Goal: Find specific page/section: Find specific page/section

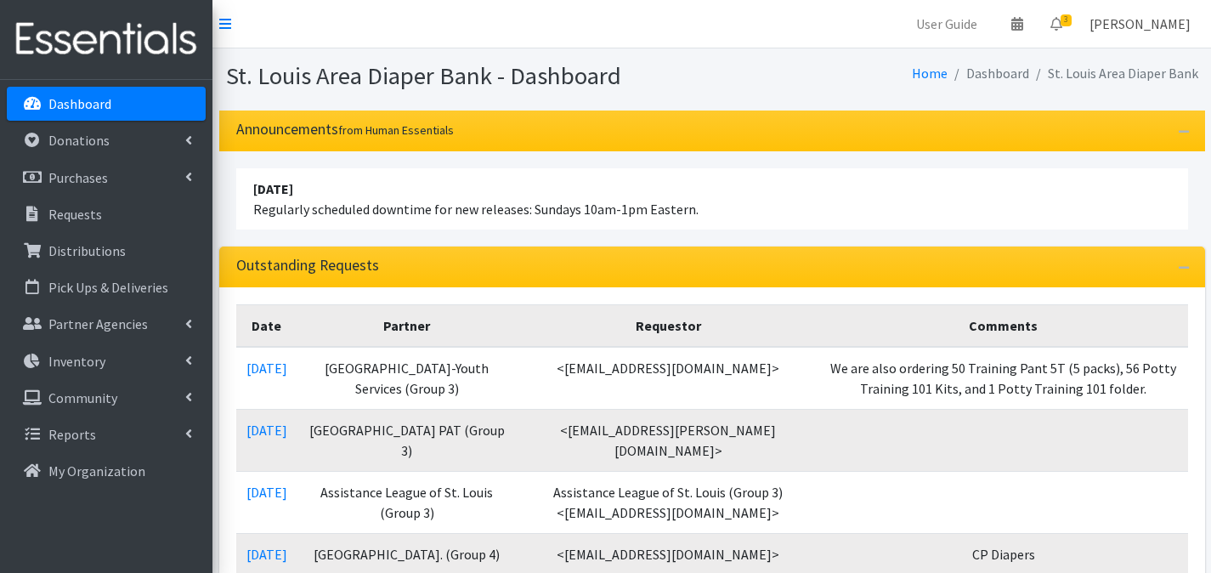
click at [1157, 27] on link "[PERSON_NAME]" at bounding box center [1140, 24] width 128 height 34
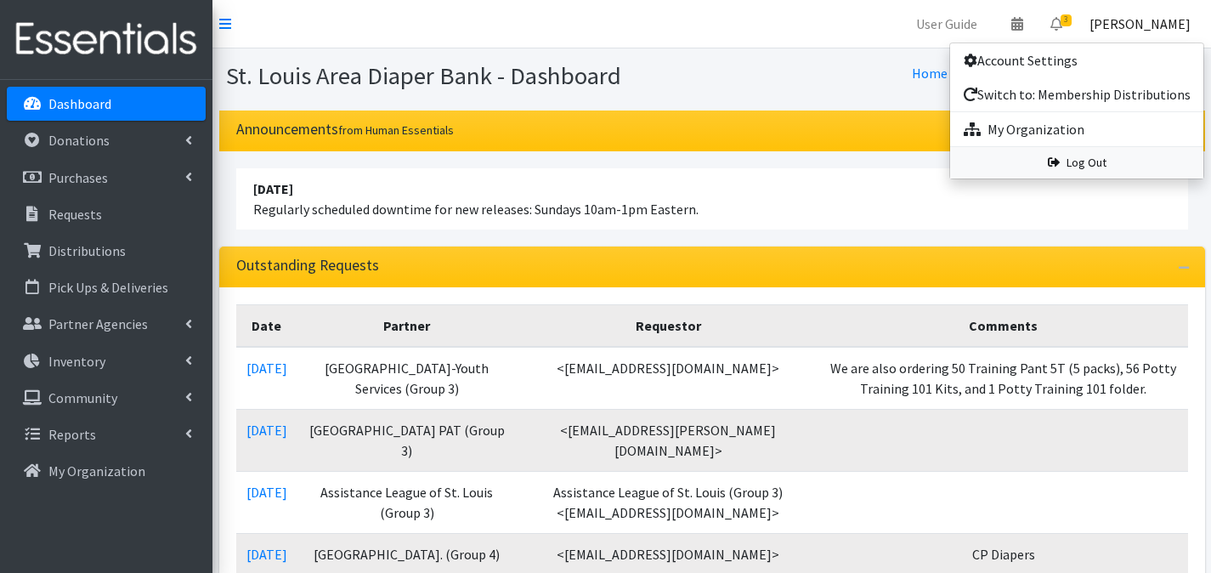
click at [1133, 156] on link "Log Out" at bounding box center [1076, 162] width 253 height 31
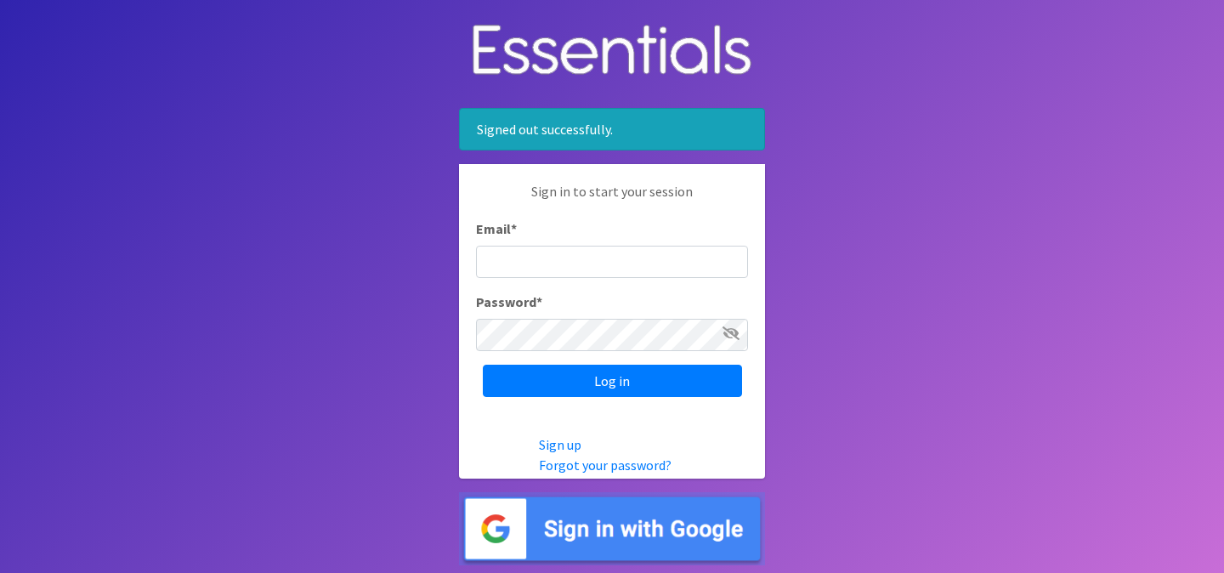
click at [548, 275] on input "Email *" at bounding box center [612, 262] width 272 height 32
type input "hkramer@stldiaperbank.org"
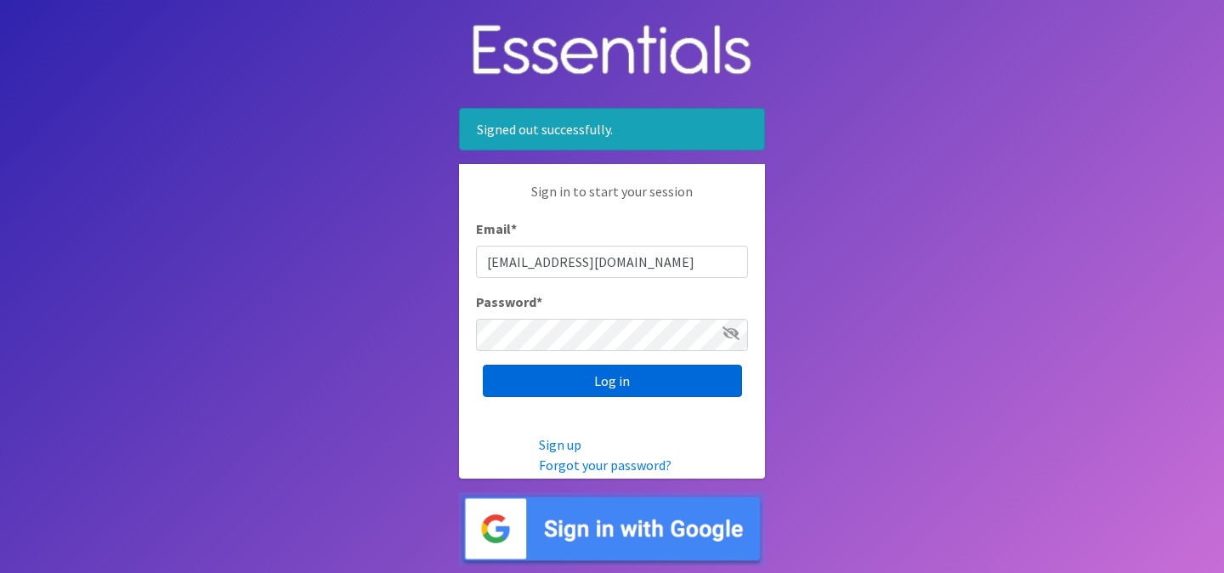
click at [549, 378] on input "Log in" at bounding box center [612, 381] width 259 height 32
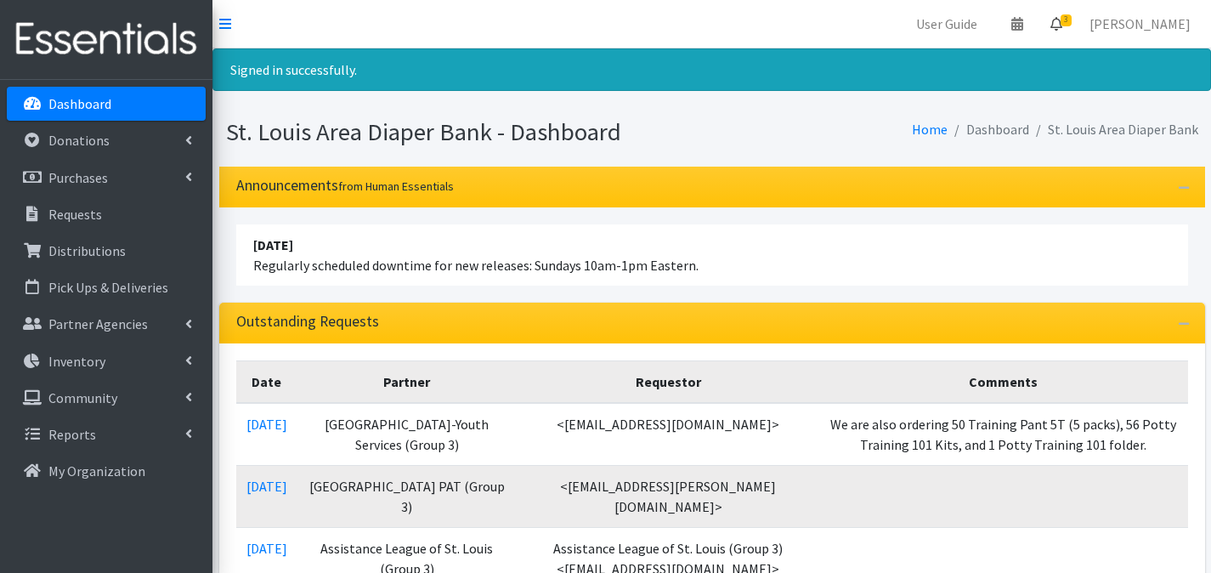
click at [1072, 20] on span "3" at bounding box center [1066, 20] width 11 height 12
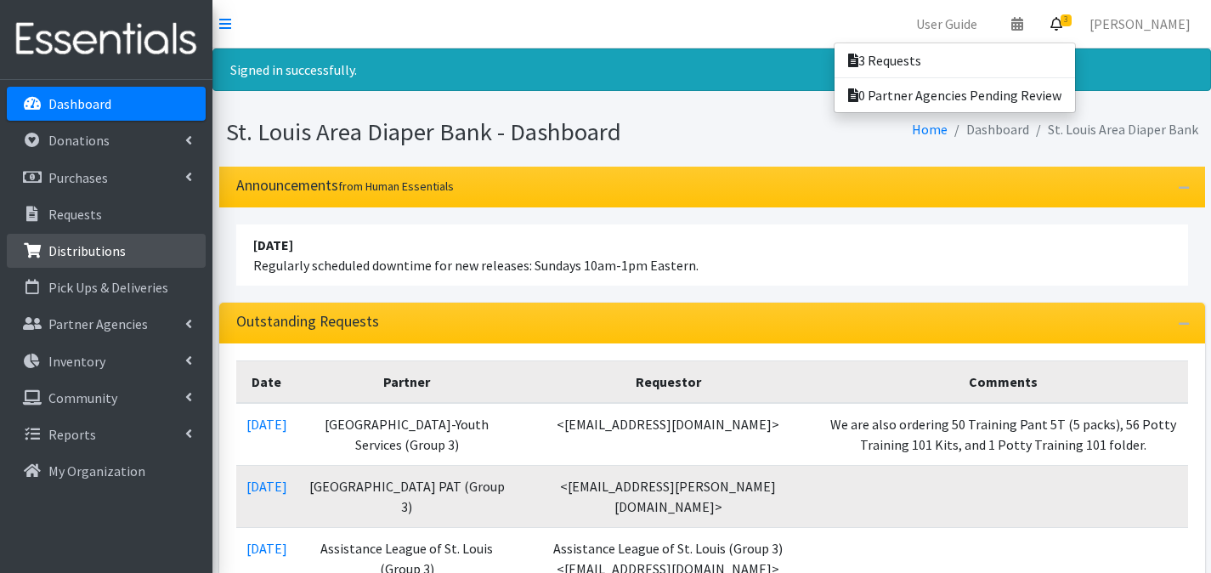
click at [121, 250] on p "Distributions" at bounding box center [86, 250] width 77 height 17
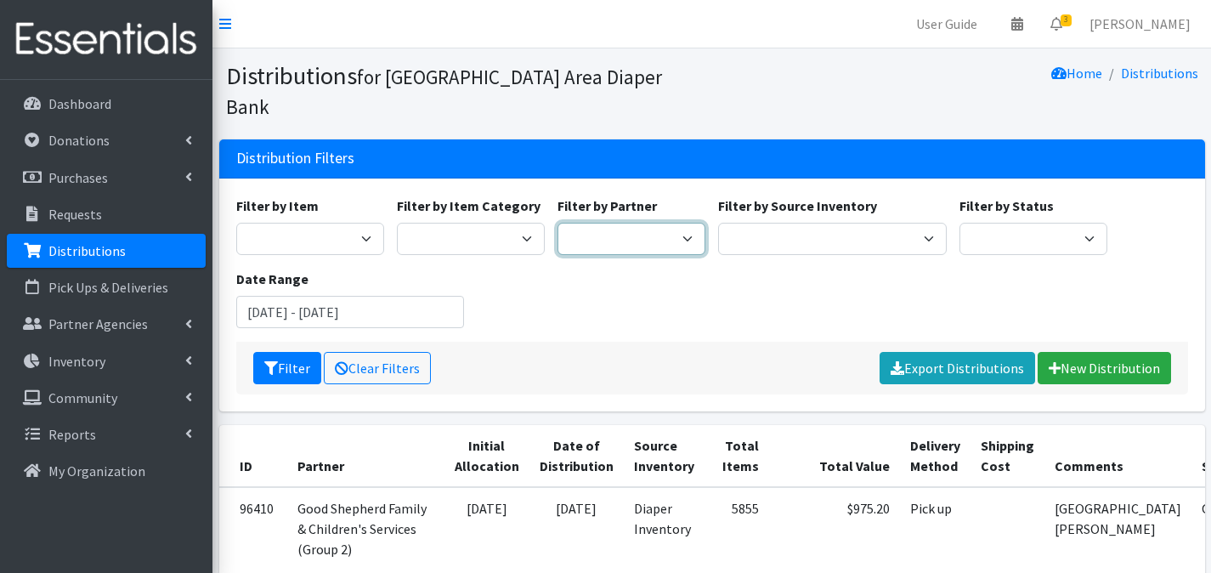
click at [653, 223] on select "Affinia Healthcare (Group 2) Annie Malone (Group 1) Assistance League of St. Lo…" at bounding box center [632, 239] width 148 height 32
select select "2266"
click at [558, 223] on select "Affinia Healthcare (Group 2) Annie Malone (Group 1) Assistance League of St. Lo…" at bounding box center [632, 239] width 148 height 32
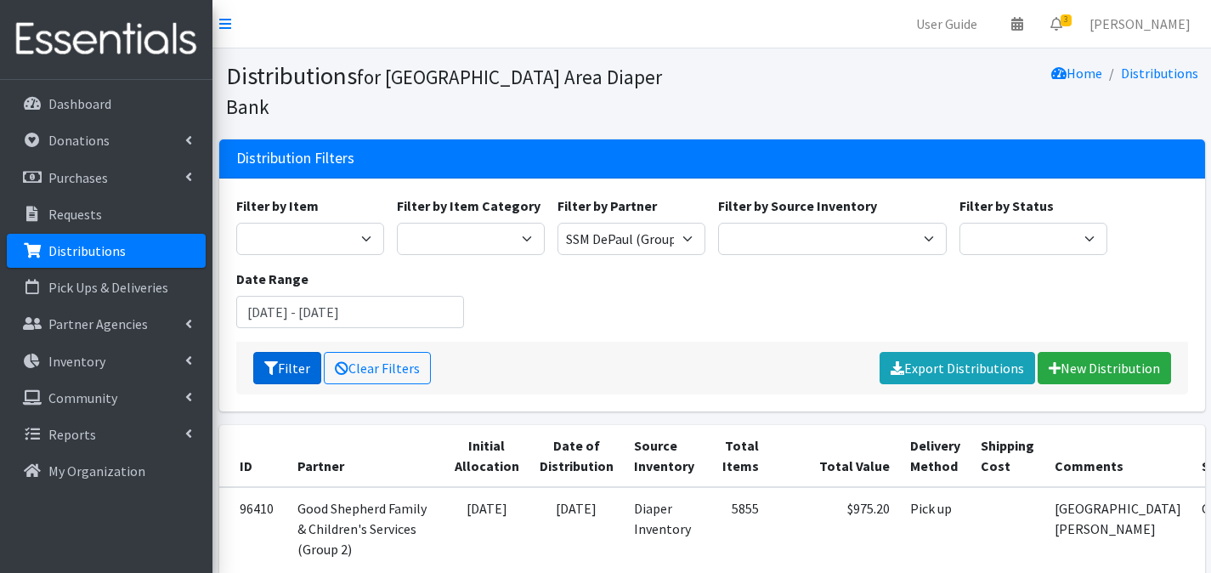
click at [278, 352] on button "Filter" at bounding box center [287, 368] width 68 height 32
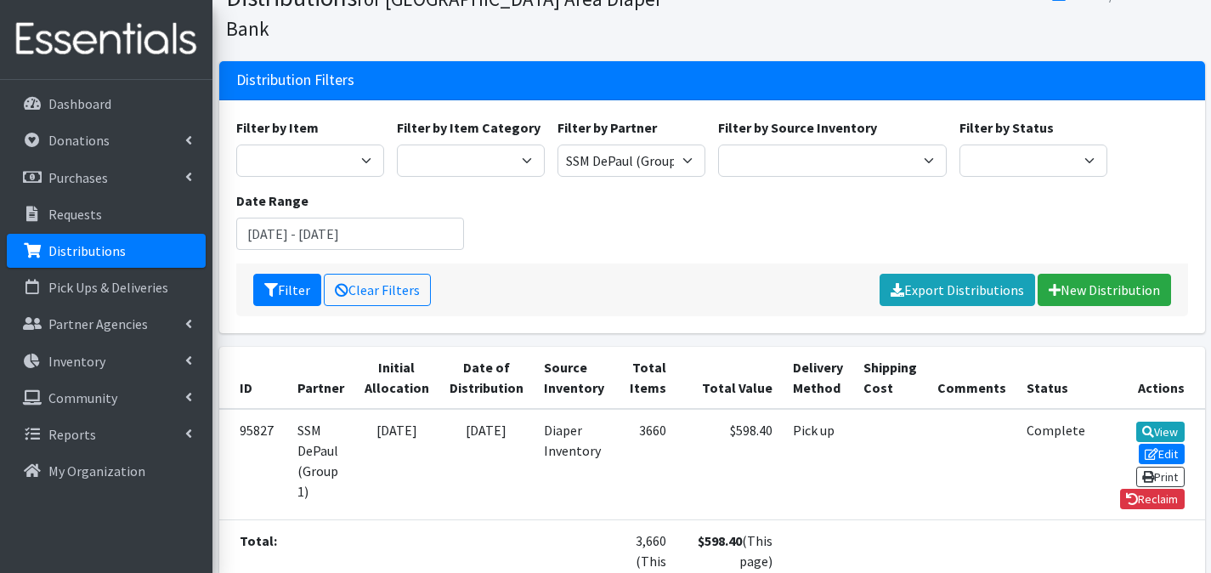
scroll to position [210, 0]
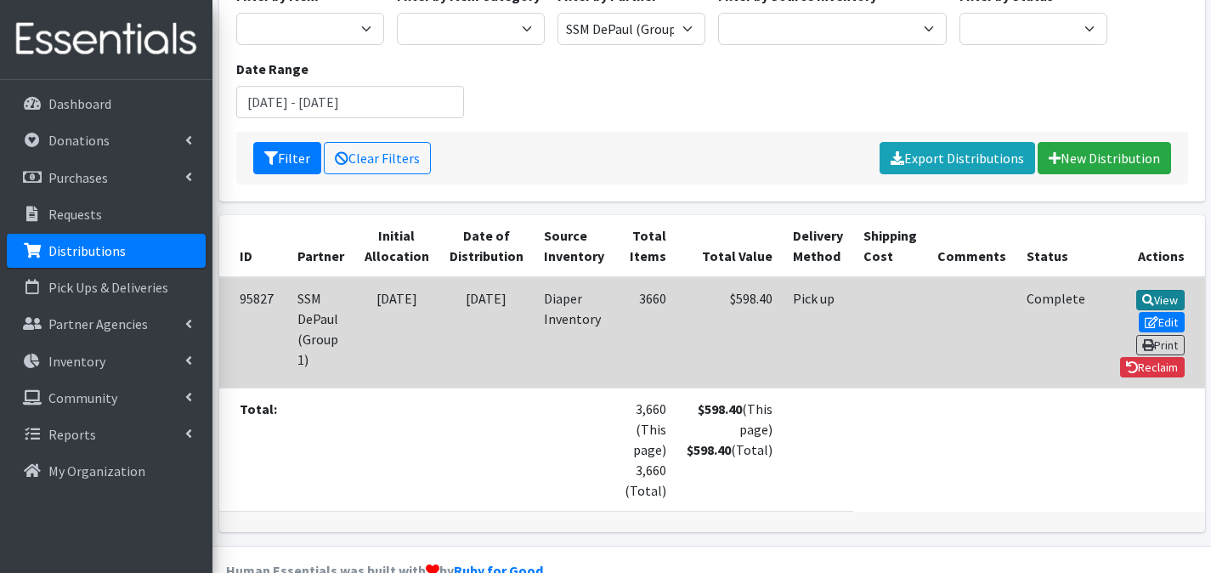
click at [1136, 290] on link "View" at bounding box center [1160, 300] width 48 height 20
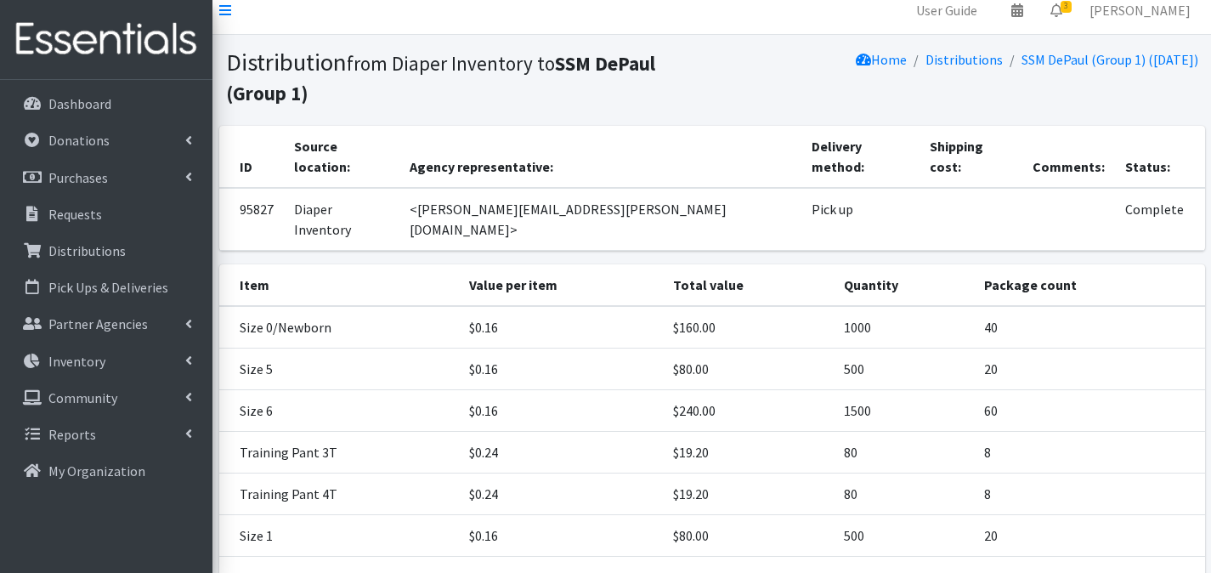
scroll to position [128, 0]
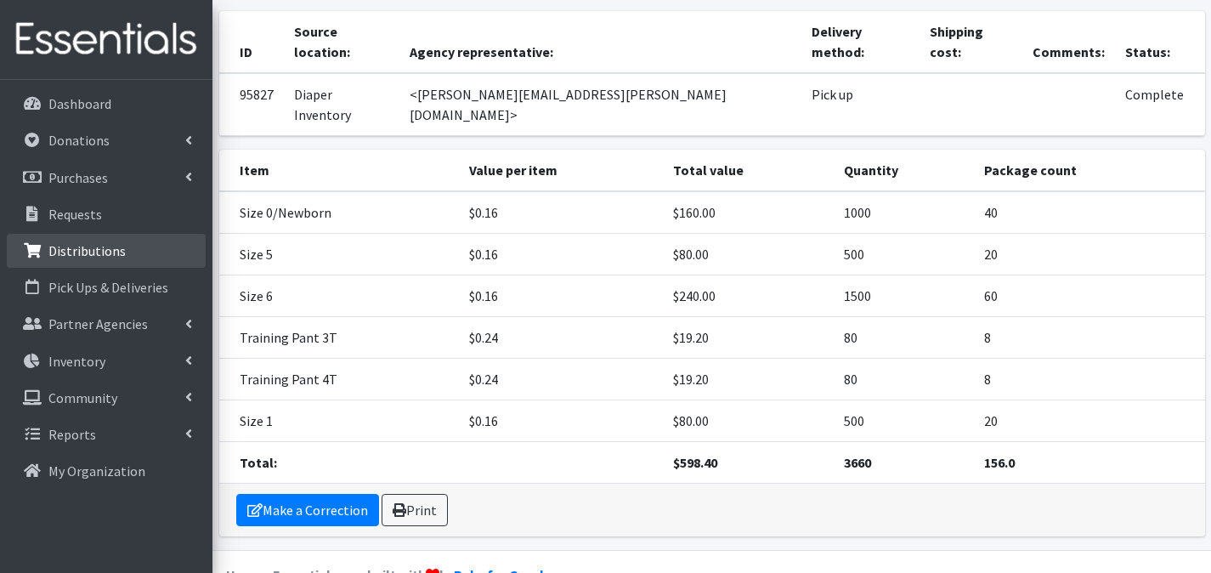
click at [113, 245] on p "Distributions" at bounding box center [86, 250] width 77 height 17
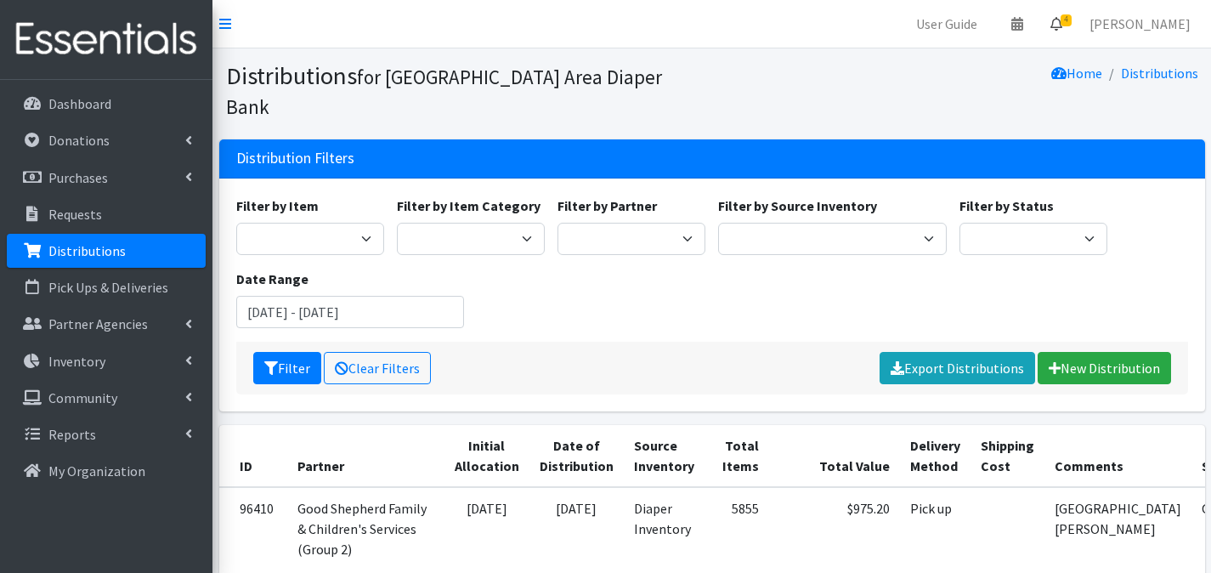
click at [1063, 28] on icon at bounding box center [1057, 24] width 12 height 14
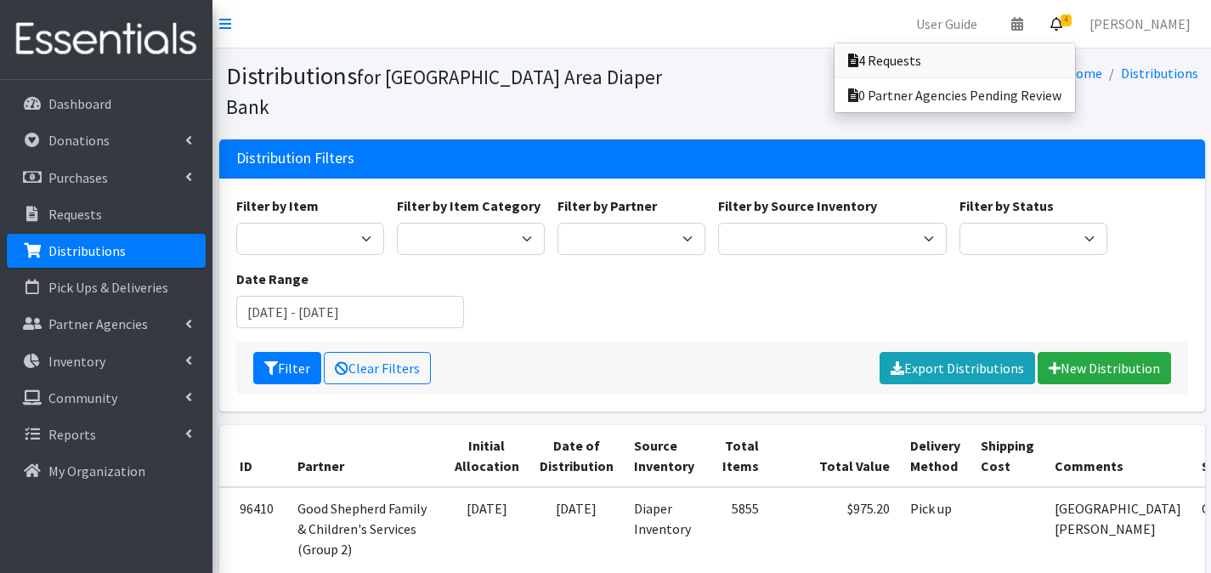
click at [1058, 44] on link "4 Requests" at bounding box center [955, 60] width 241 height 34
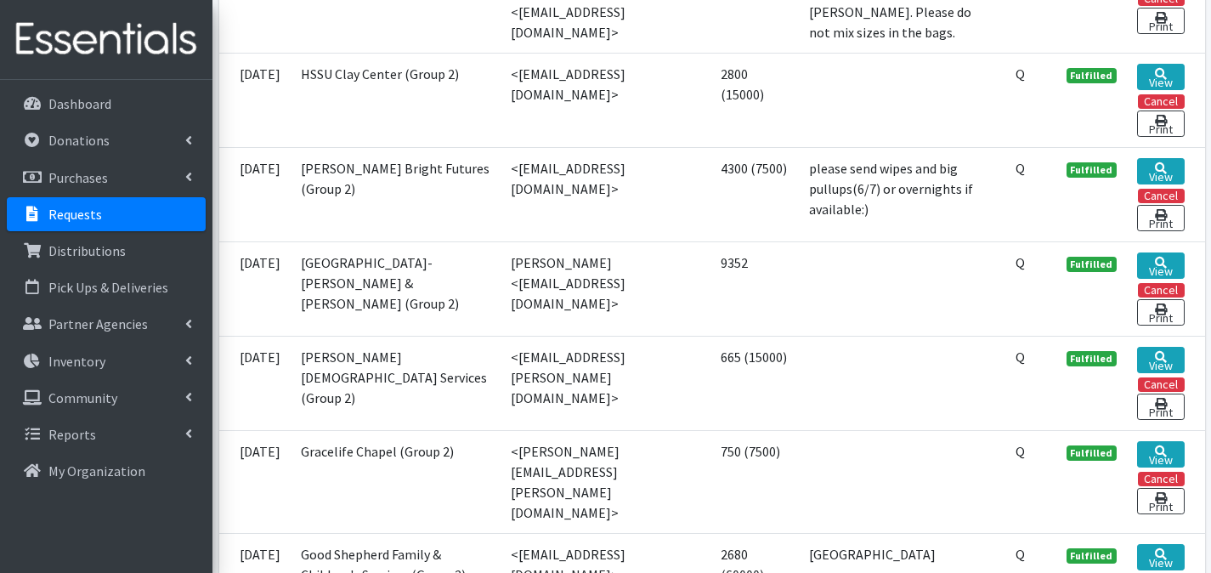
scroll to position [1199, 0]
